Goal: Information Seeking & Learning: Find specific fact

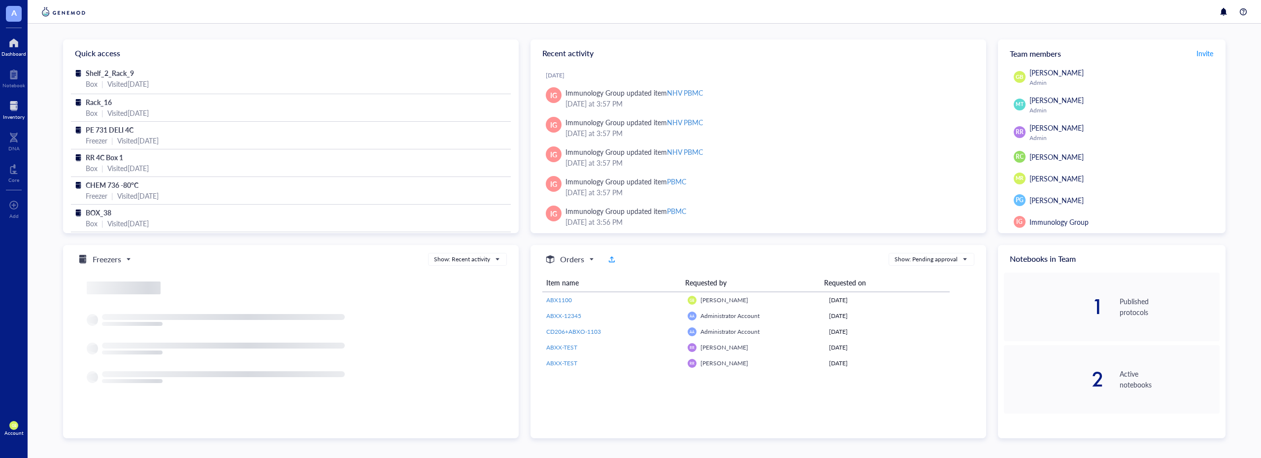
click at [6, 112] on div at bounding box center [14, 106] width 22 height 16
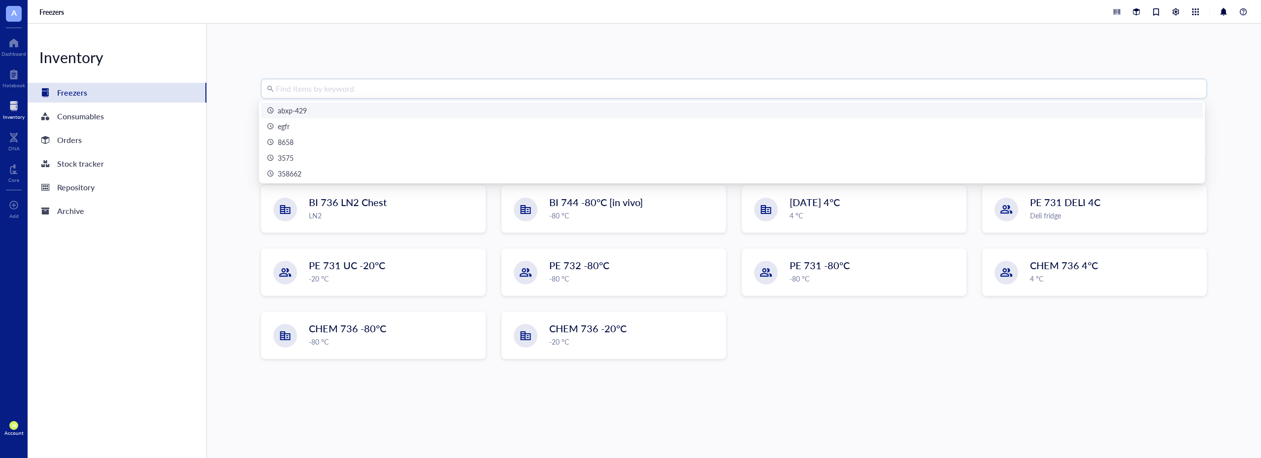
click at [348, 90] on input "search" at bounding box center [738, 88] width 925 height 19
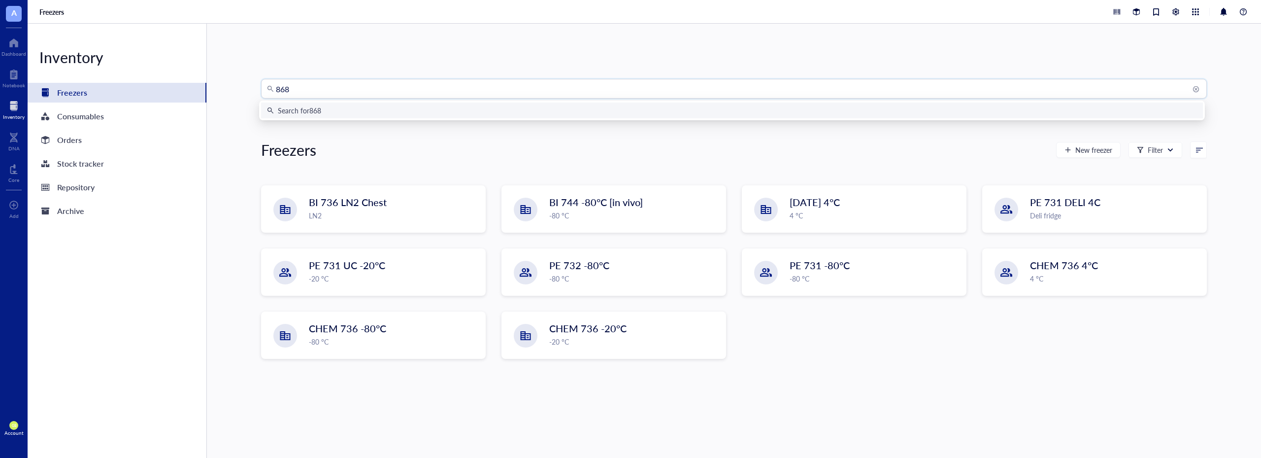
type input "8685"
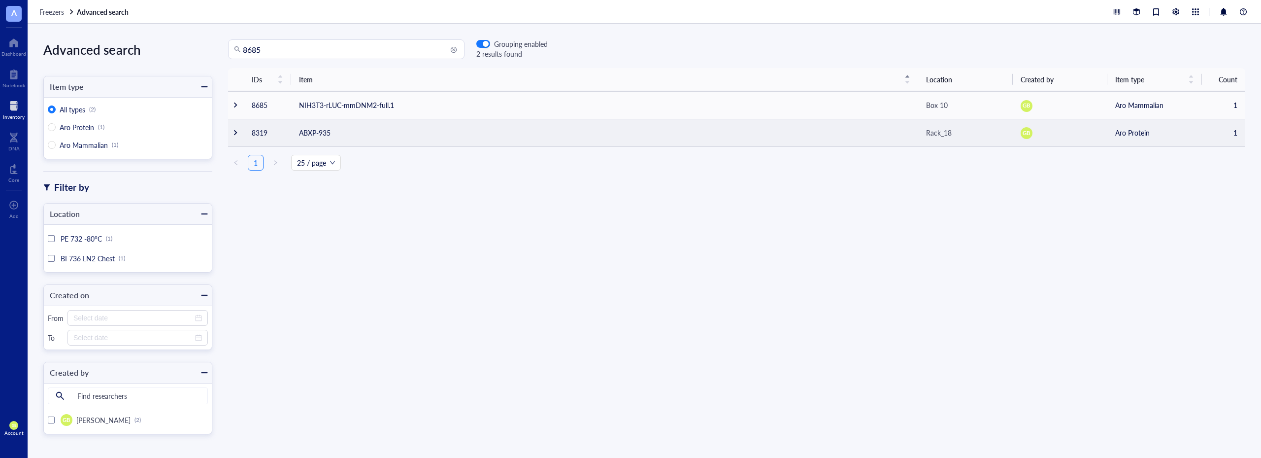
click at [234, 135] on div at bounding box center [235, 132] width 7 height 7
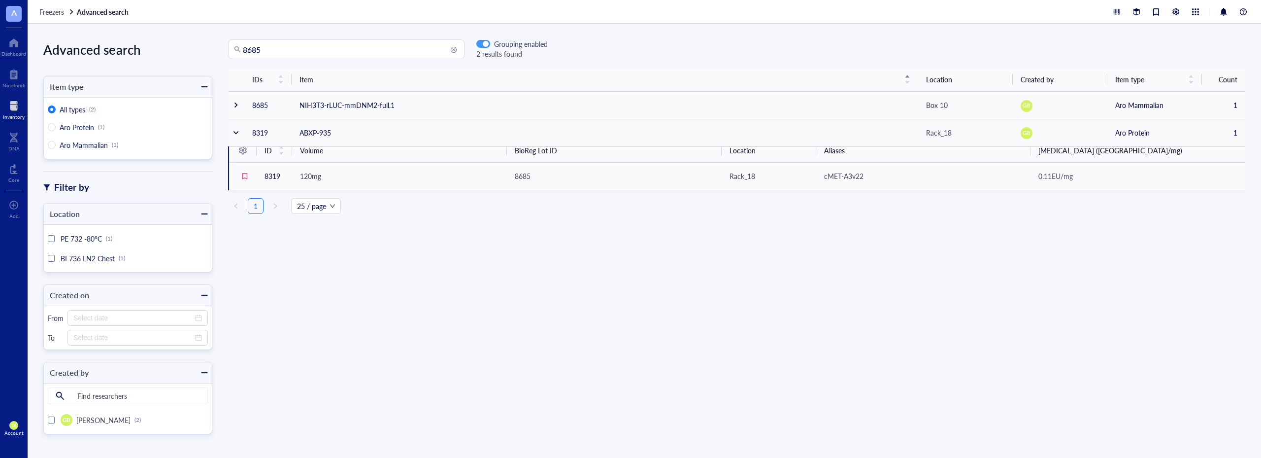
click at [486, 41] on div "button" at bounding box center [486, 44] width 6 height 6
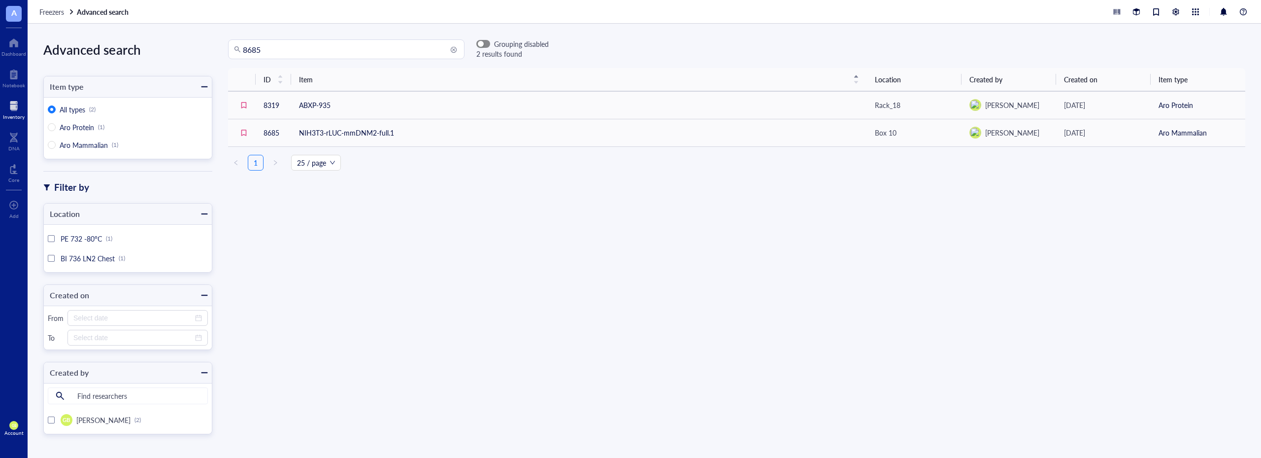
click at [483, 45] on div "button" at bounding box center [481, 44] width 6 height 6
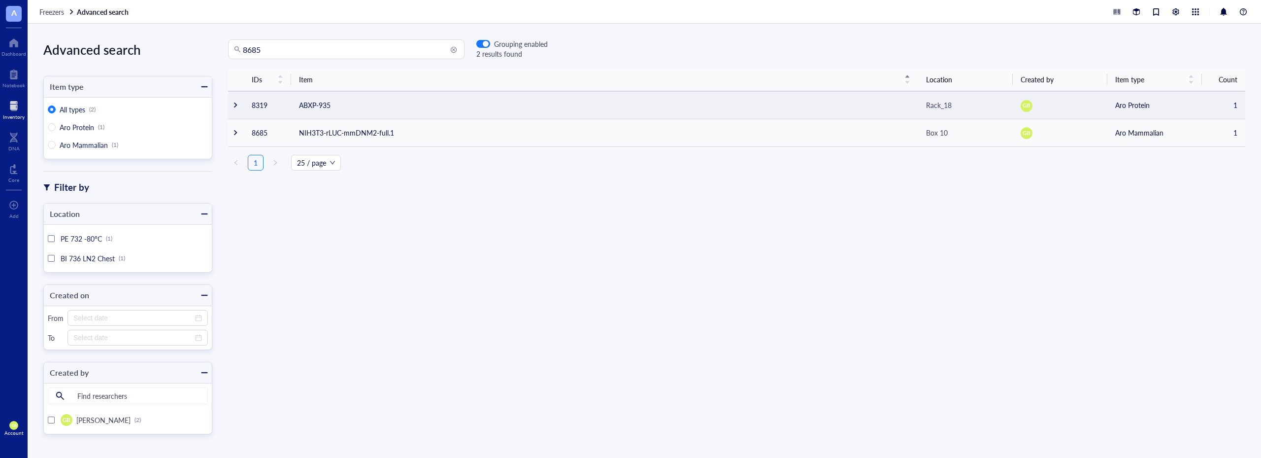
click at [231, 107] on td at bounding box center [236, 105] width 16 height 28
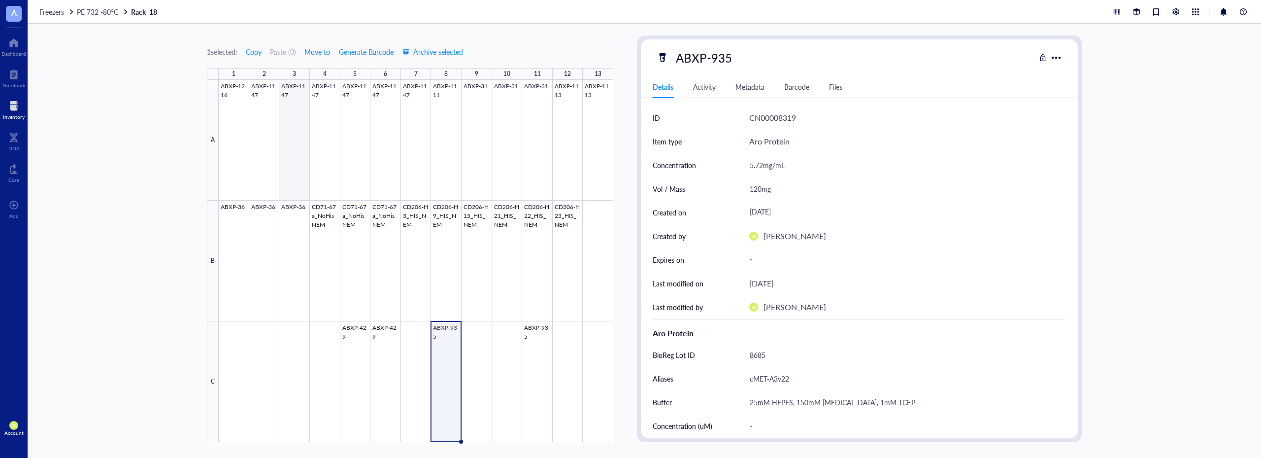
type textarea "Keep everyone on the same page…"
click at [9, 111] on div at bounding box center [14, 106] width 22 height 16
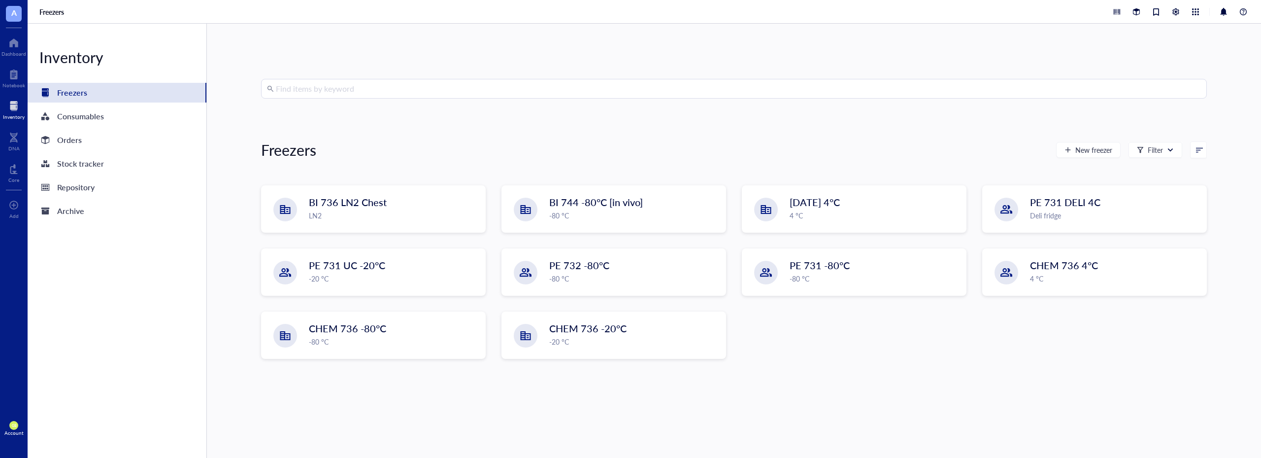
click at [320, 97] on input "search" at bounding box center [738, 88] width 925 height 19
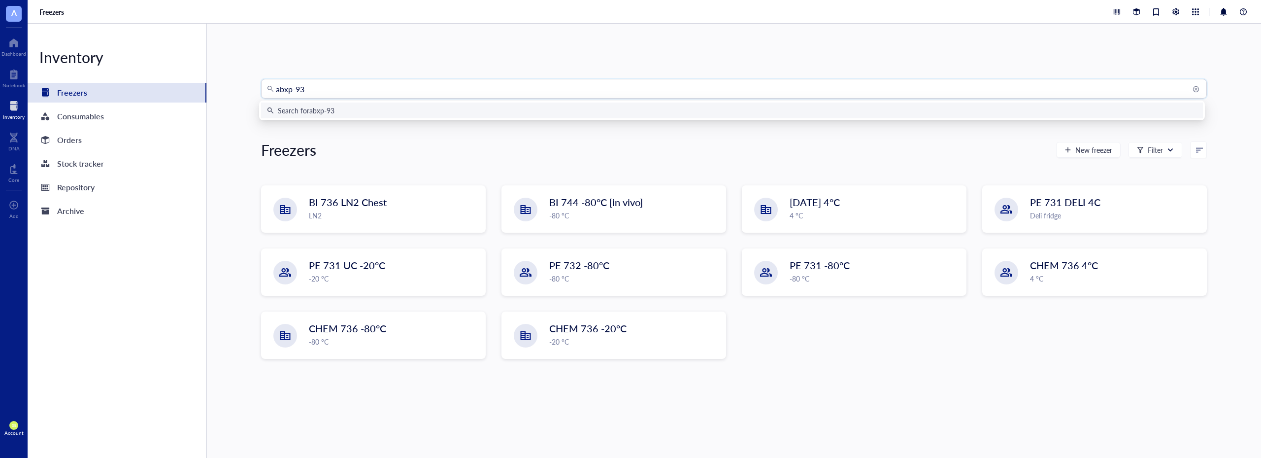
type input "abxp-935"
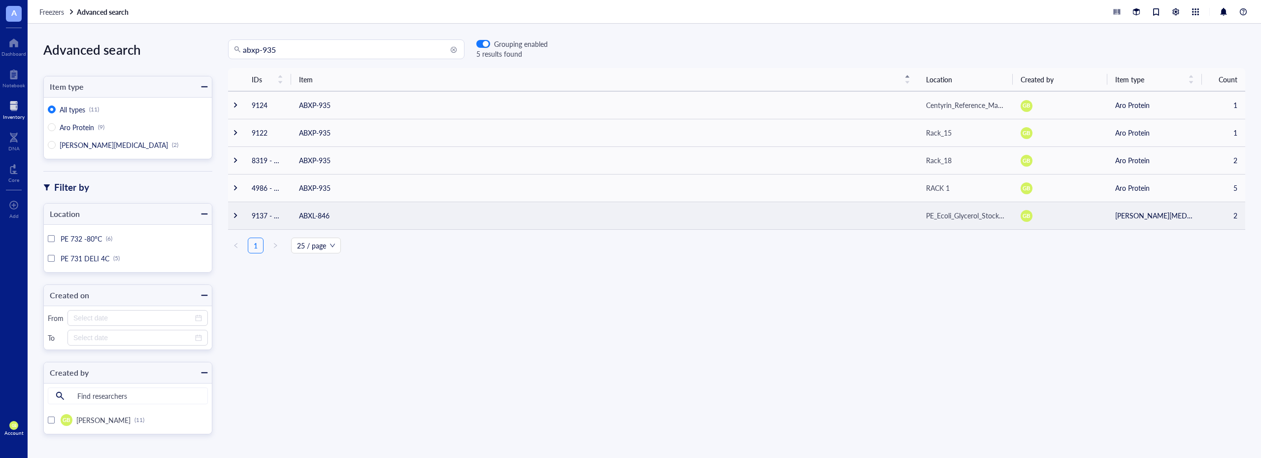
click at [235, 213] on div at bounding box center [235, 215] width 7 height 7
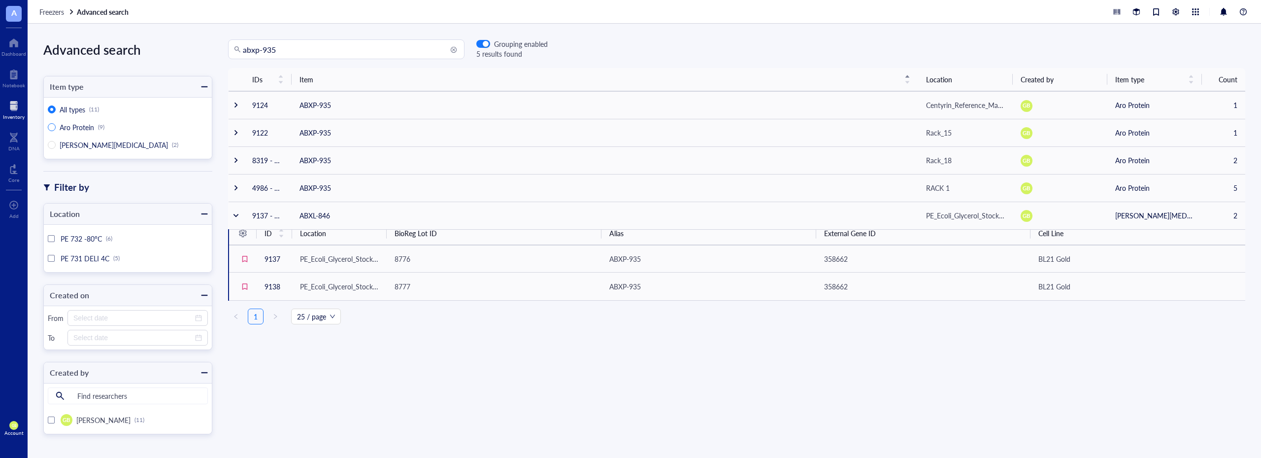
click at [71, 127] on span "Aro Protein" at bounding box center [77, 127] width 34 height 10
click at [56, 127] on input "Aro Protein (9)" at bounding box center [52, 127] width 8 height 8
radio input "true"
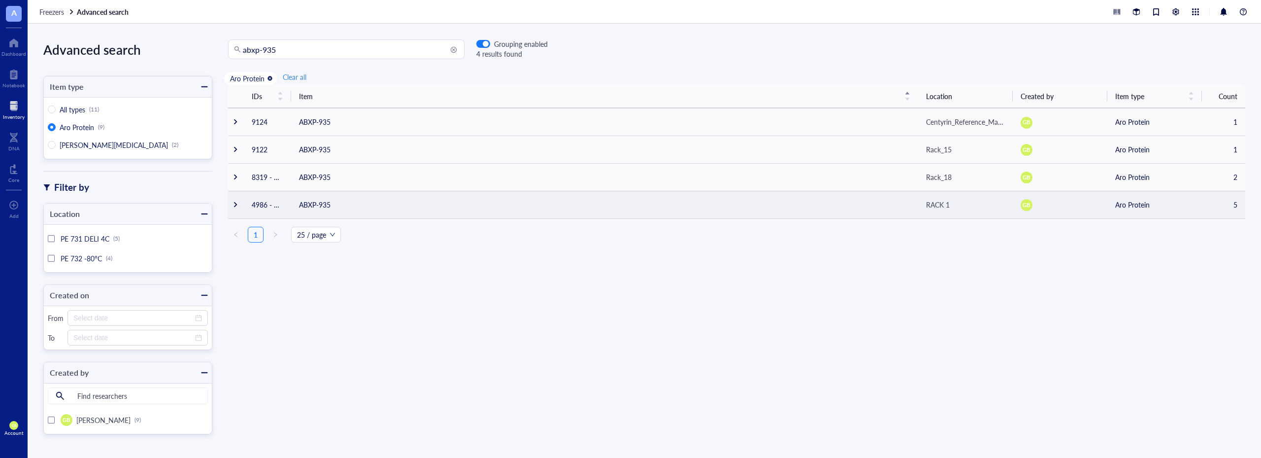
click at [235, 206] on div at bounding box center [235, 204] width 7 height 7
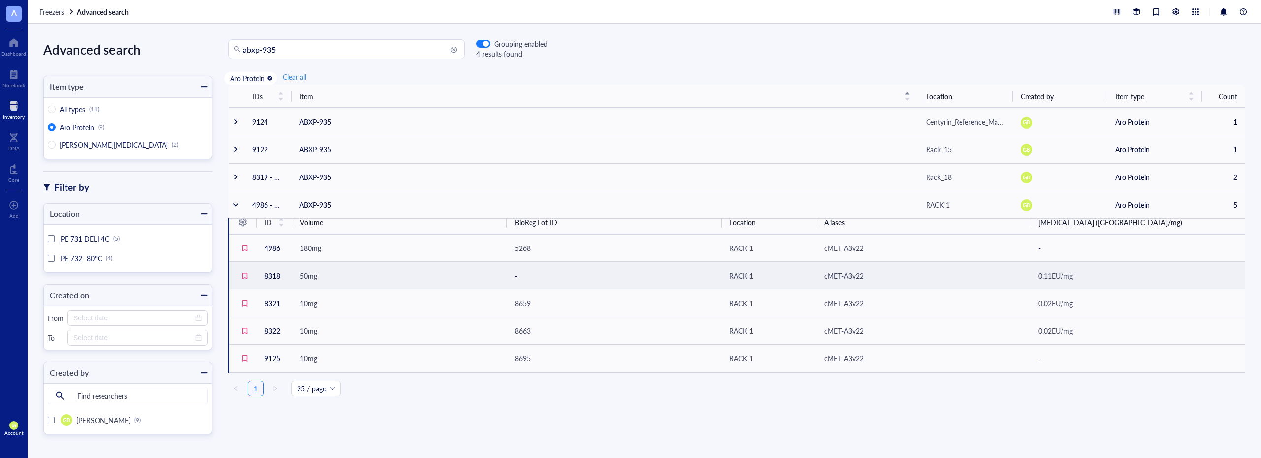
click at [377, 273] on div "50mg" at bounding box center [399, 275] width 199 height 11
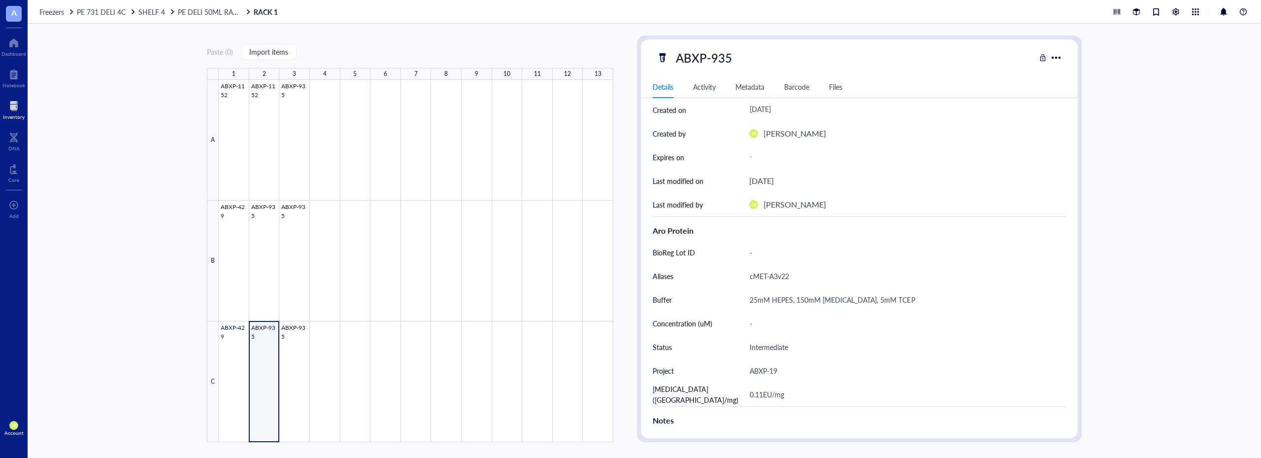
scroll to position [46, 0]
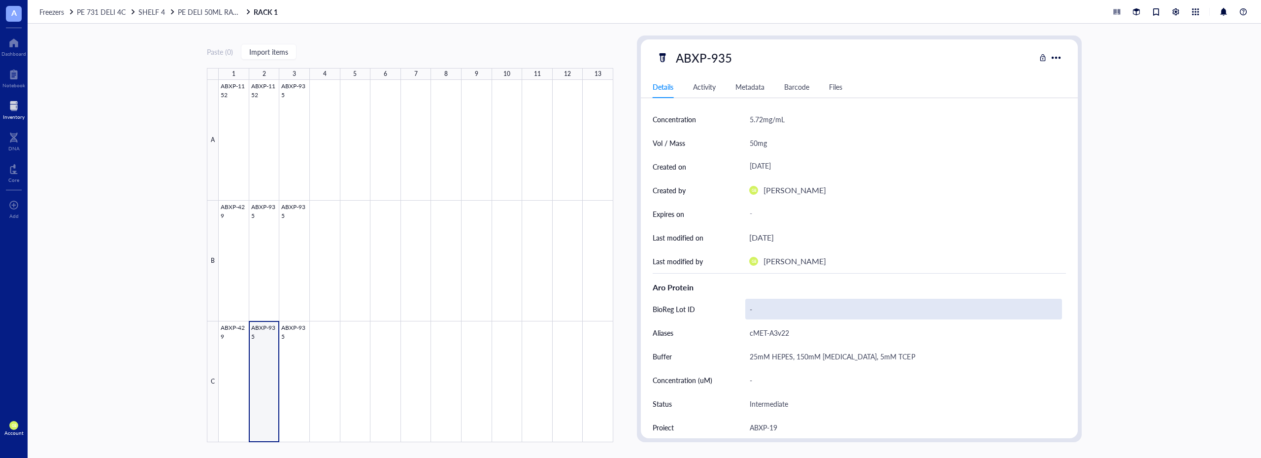
click at [766, 310] on div "-" at bounding box center [903, 309] width 317 height 21
type input "8685"
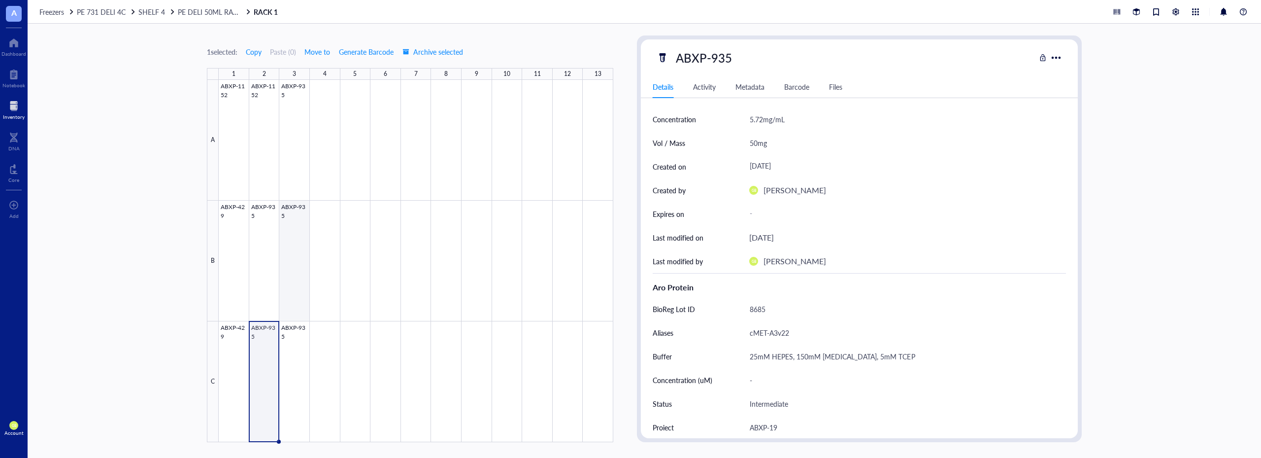
click at [288, 243] on div at bounding box center [416, 261] width 395 height 362
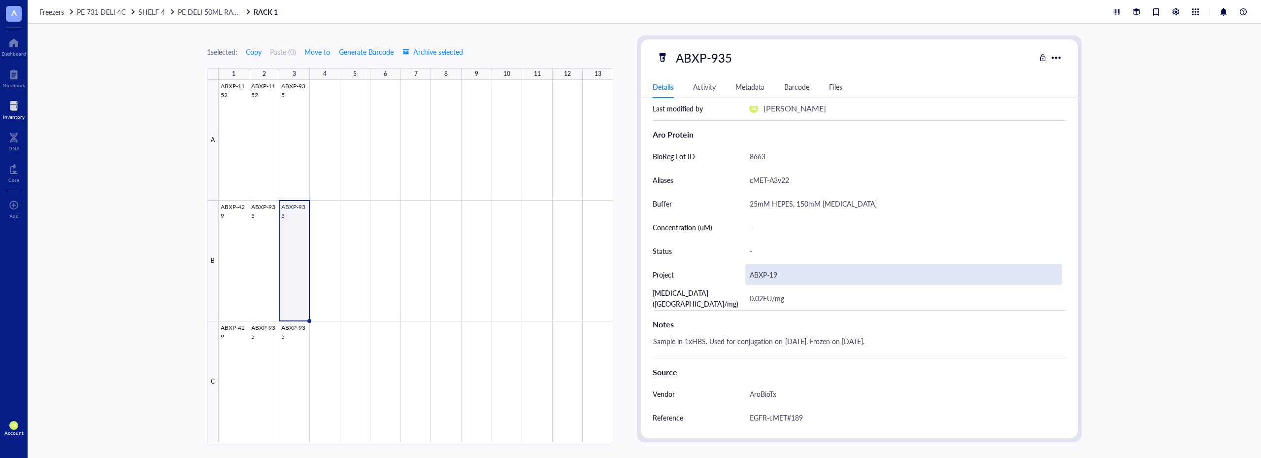
scroll to position [243, 0]
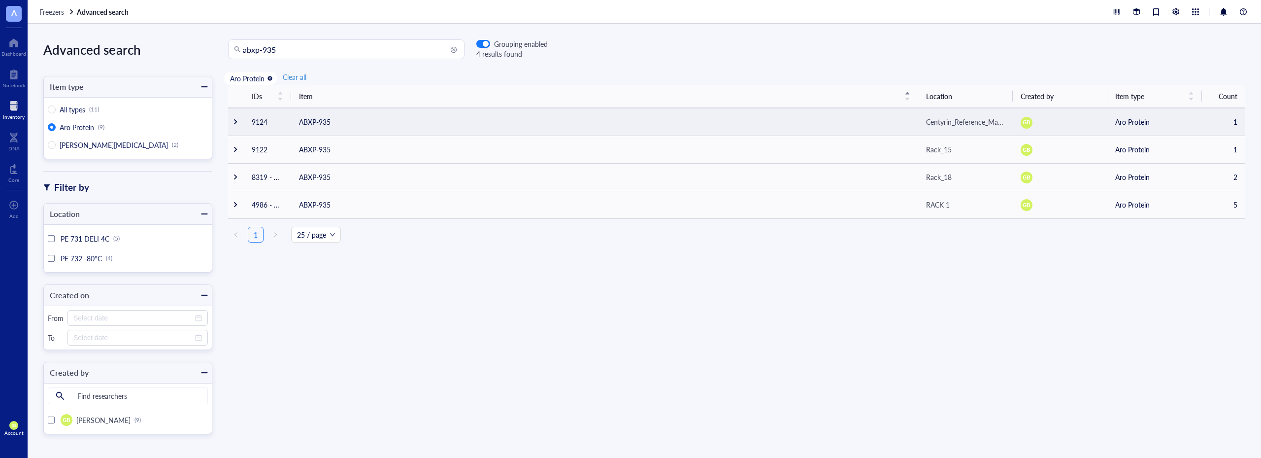
click at [234, 117] on td at bounding box center [236, 122] width 16 height 28
click at [233, 118] on td at bounding box center [236, 122] width 16 height 28
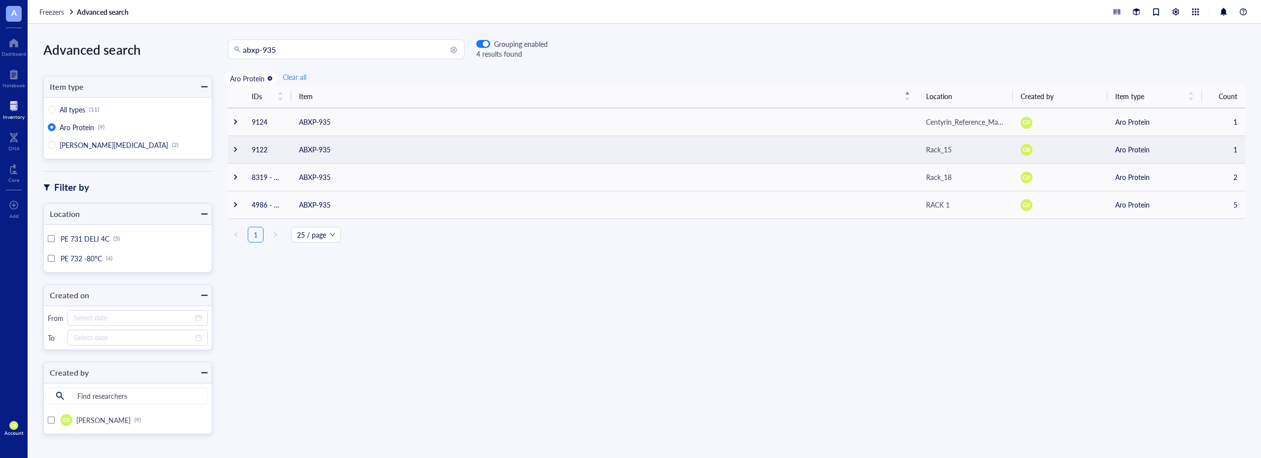
click at [237, 151] on div at bounding box center [235, 149] width 7 height 7
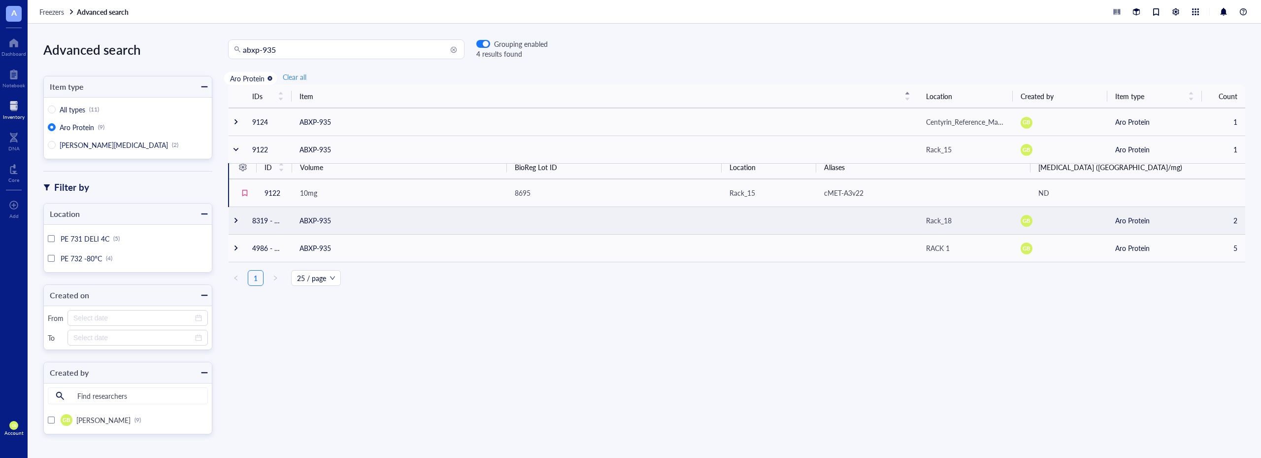
click at [234, 223] on div at bounding box center [236, 220] width 7 height 7
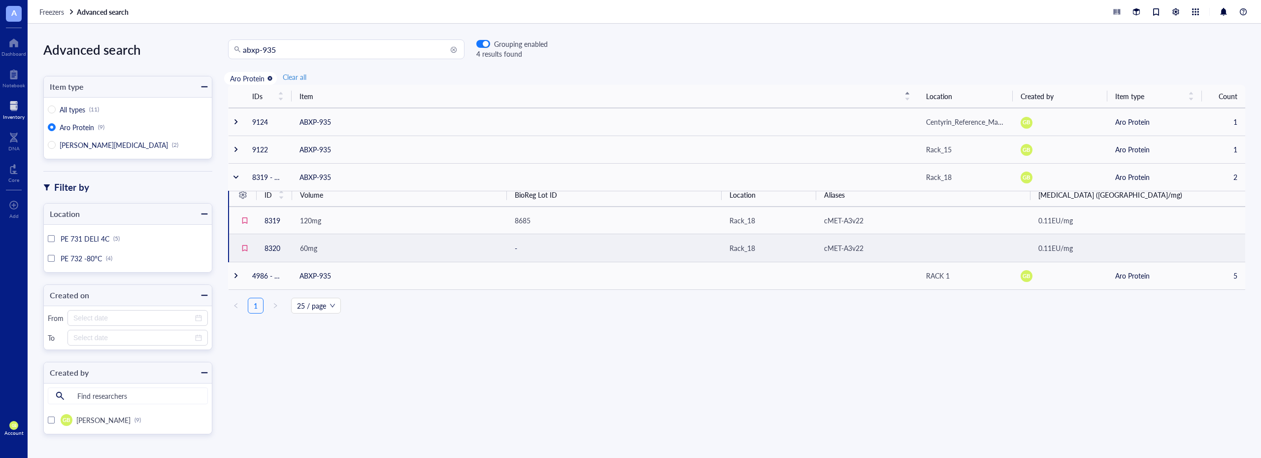
click at [515, 251] on td "-" at bounding box center [614, 248] width 215 height 28
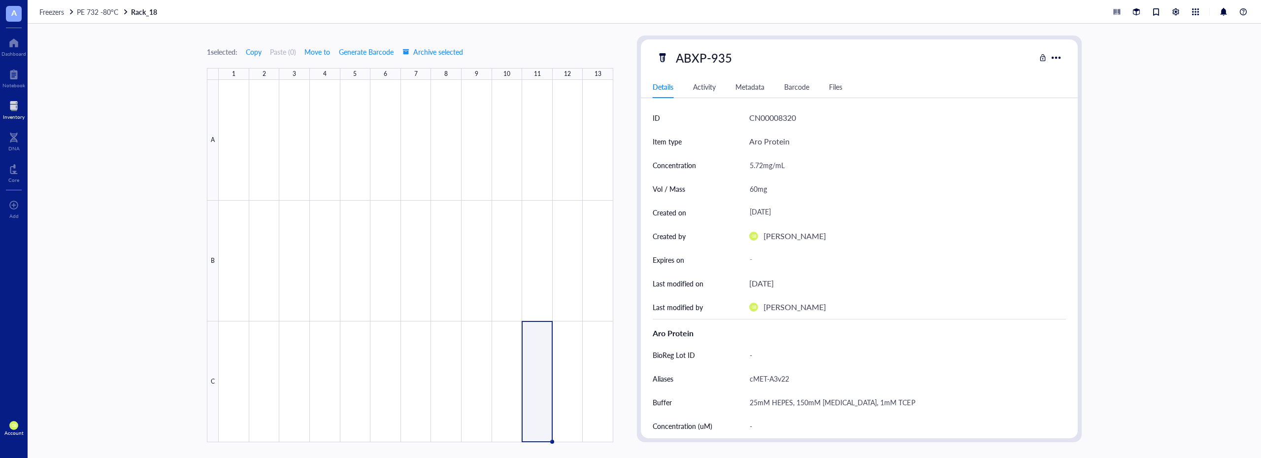
type textarea "Keep everyone on the same page…"
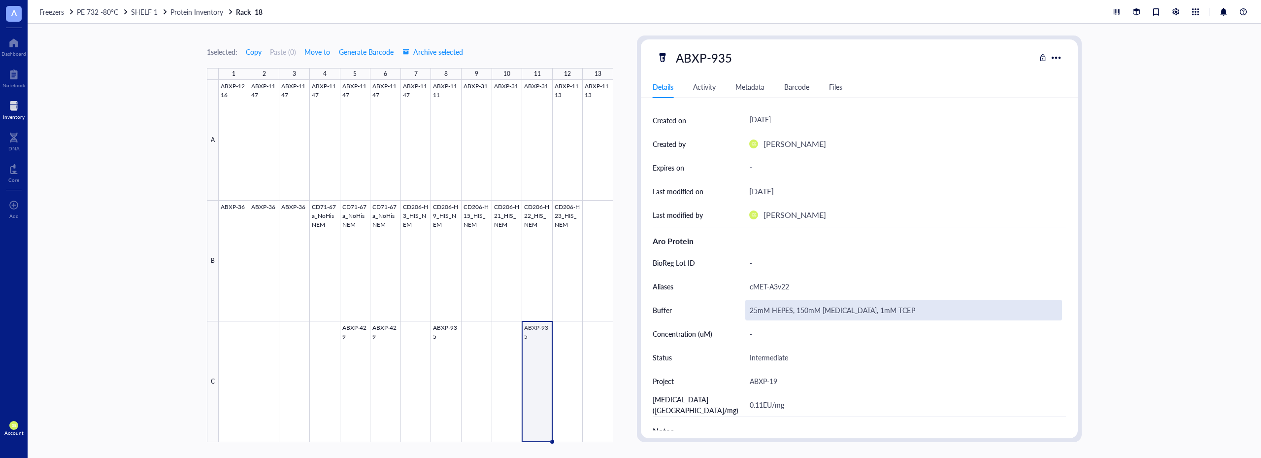
scroll to position [99, 0]
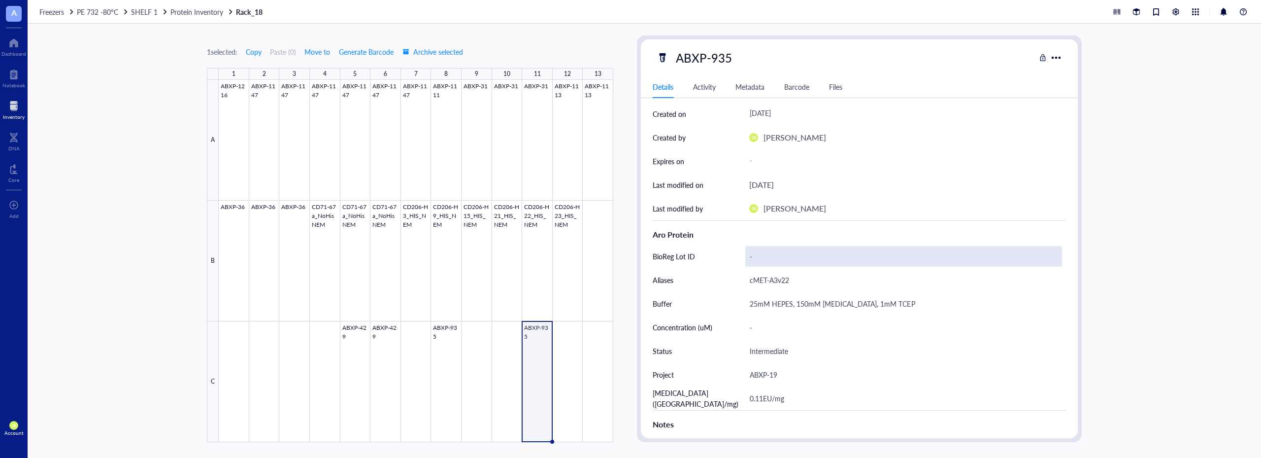
click at [768, 254] on div "-" at bounding box center [903, 256] width 317 height 21
type input "8685"
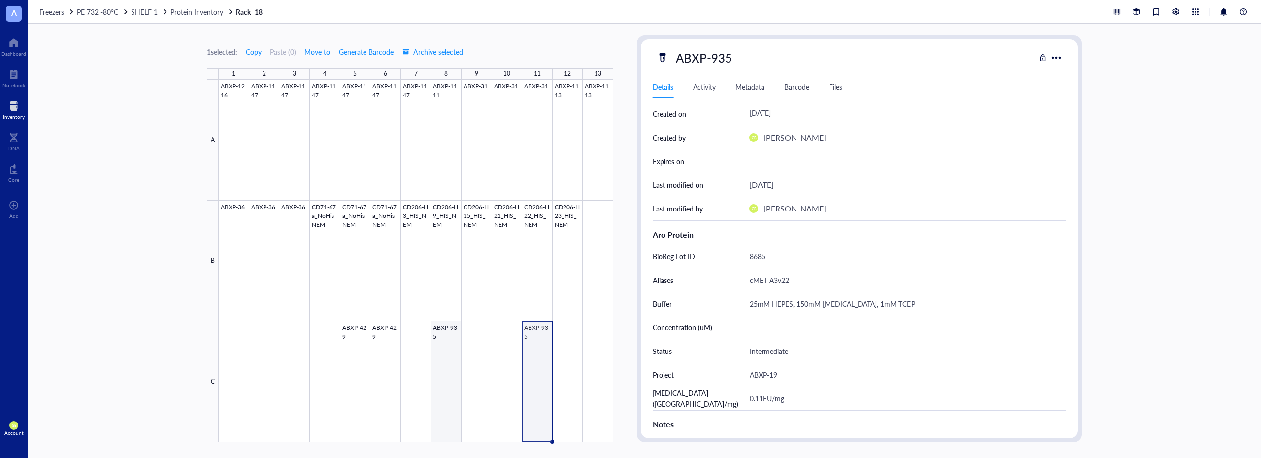
click at [446, 341] on div at bounding box center [416, 261] width 395 height 362
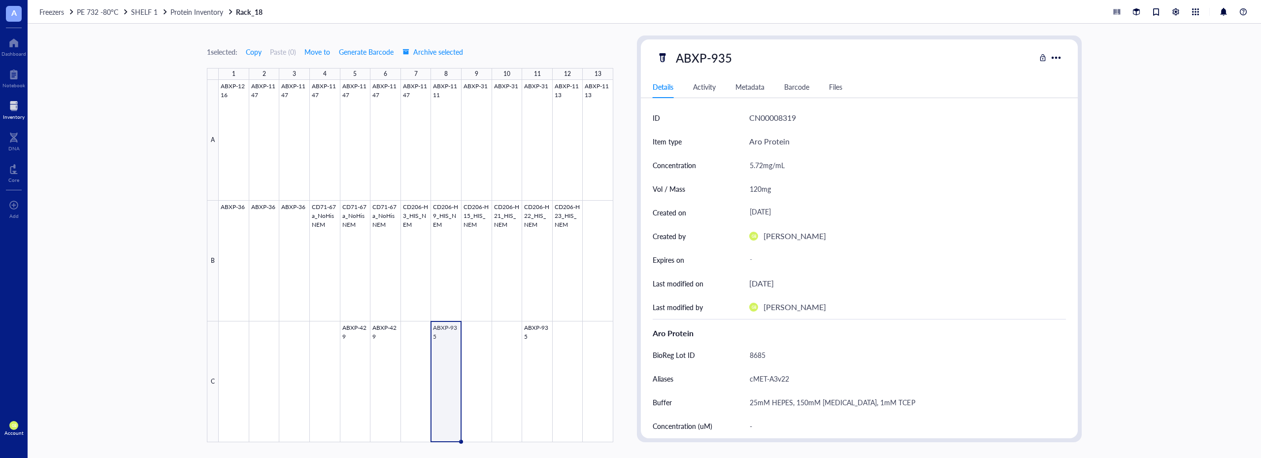
scroll to position [99, 0]
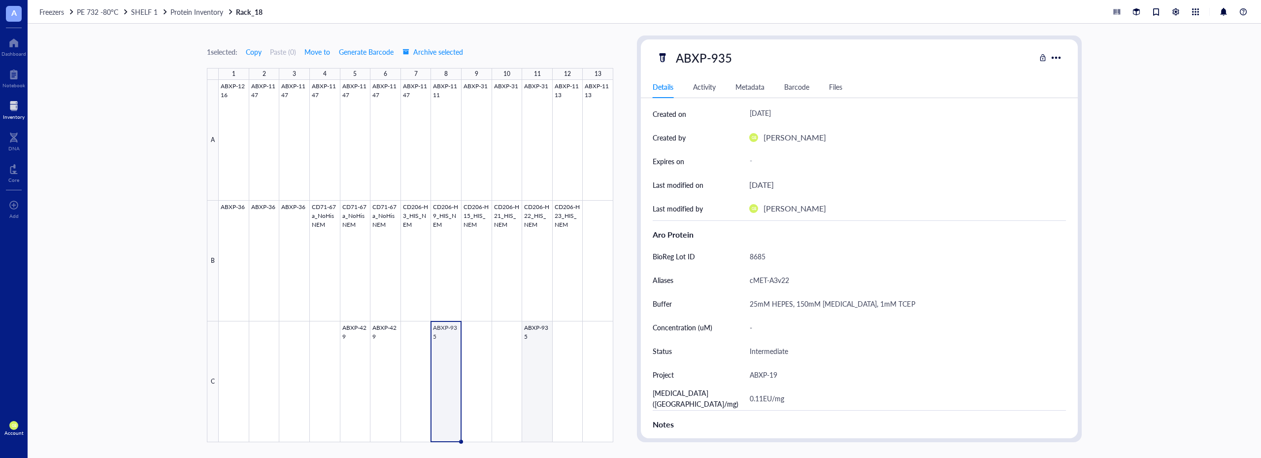
click at [533, 349] on div at bounding box center [416, 261] width 395 height 362
type textarea "Keep everyone on the same page…"
